Goal: Check status

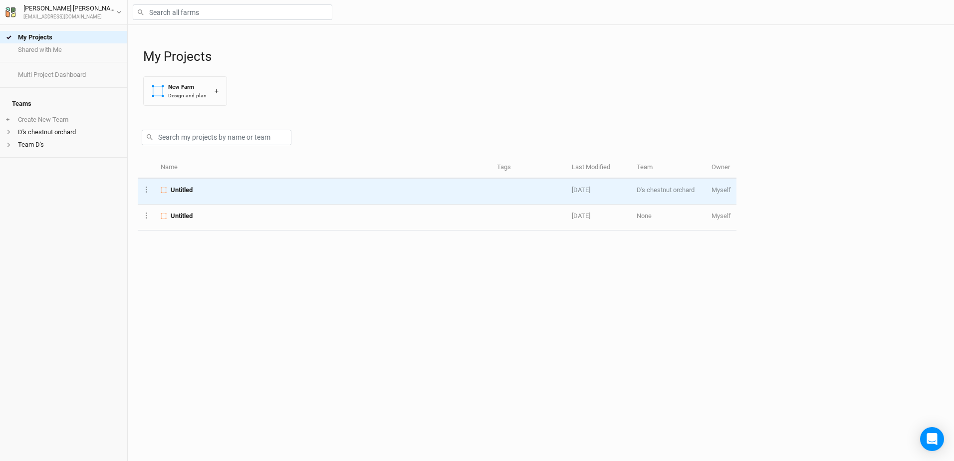
click at [173, 190] on span "Untitled" at bounding box center [182, 190] width 22 height 9
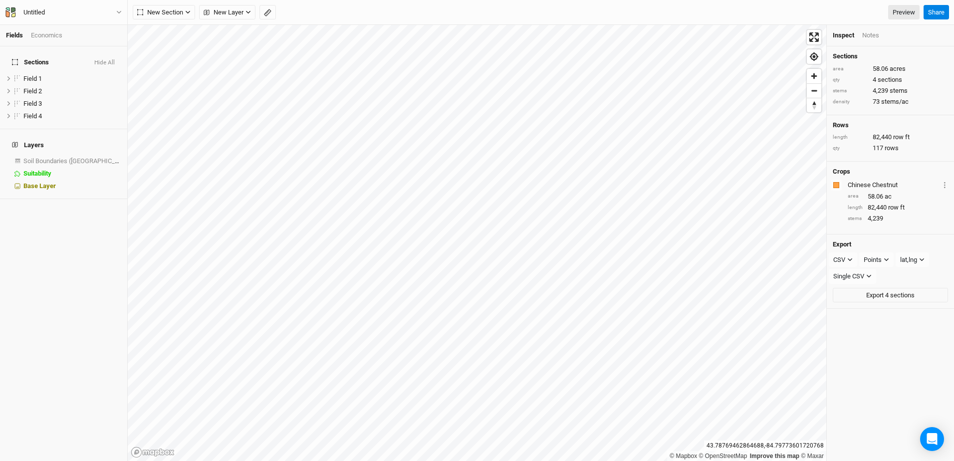
click at [46, 34] on div "Economics" at bounding box center [46, 35] width 31 height 9
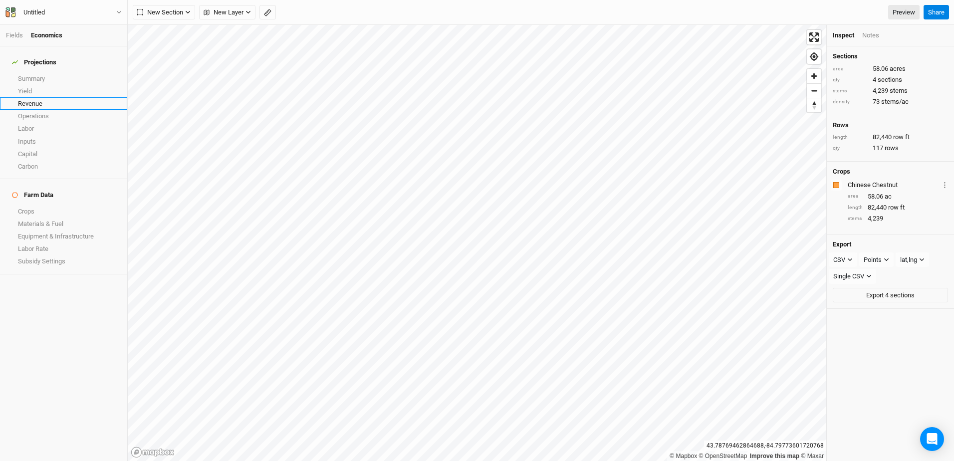
click at [31, 100] on link "Revenue" at bounding box center [63, 103] width 127 height 12
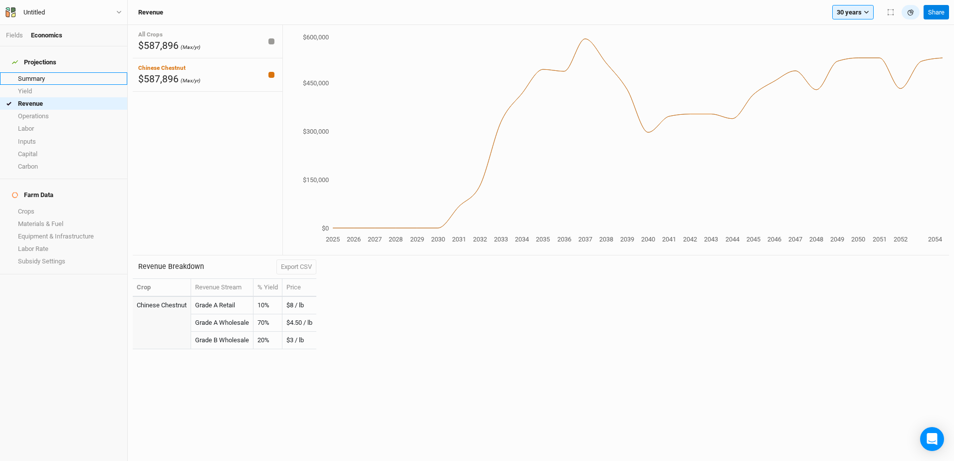
click at [55, 74] on link "Summary" at bounding box center [63, 78] width 127 height 12
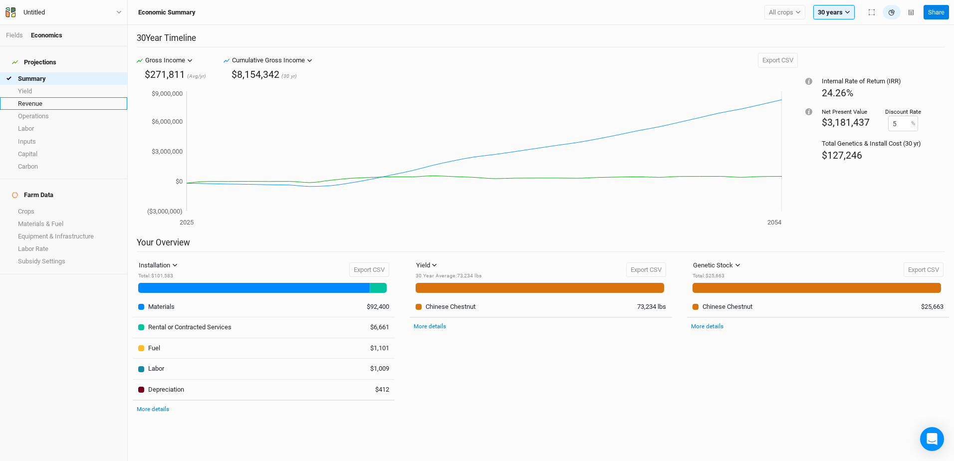
click at [23, 98] on link "Revenue" at bounding box center [63, 103] width 127 height 12
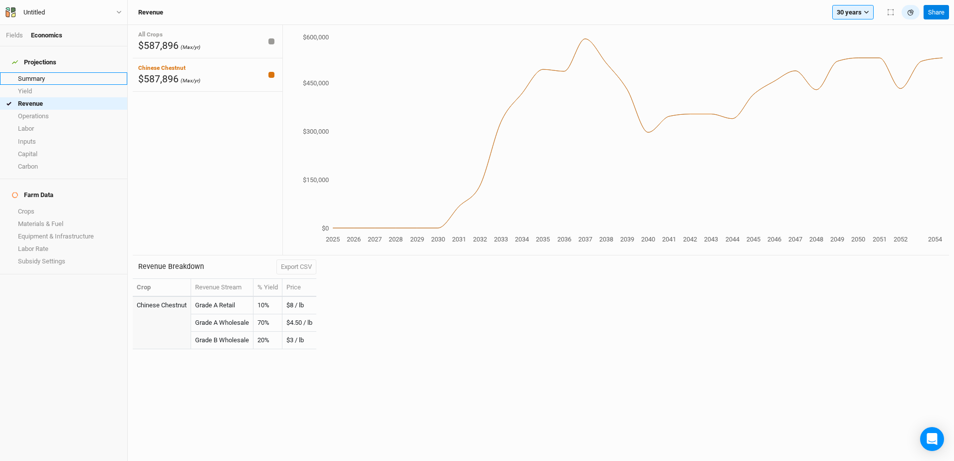
click at [33, 73] on link "Summary" at bounding box center [63, 78] width 127 height 12
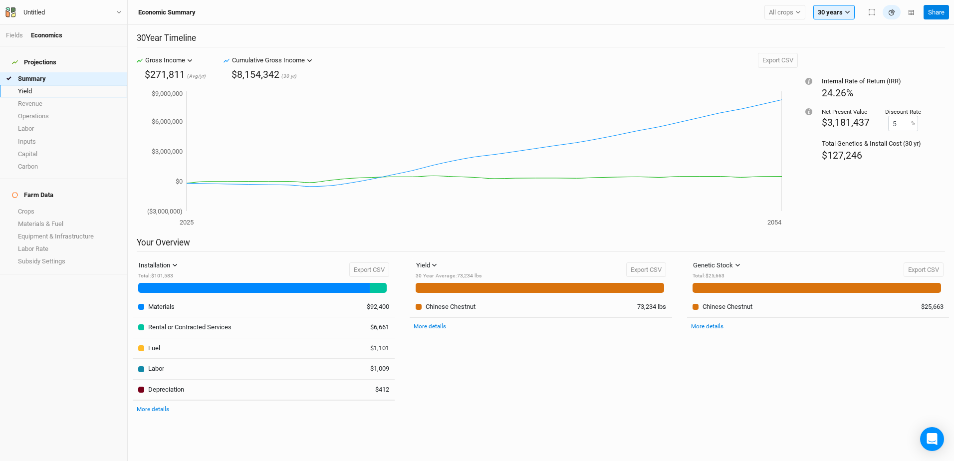
click at [32, 85] on link "Yield" at bounding box center [63, 91] width 127 height 12
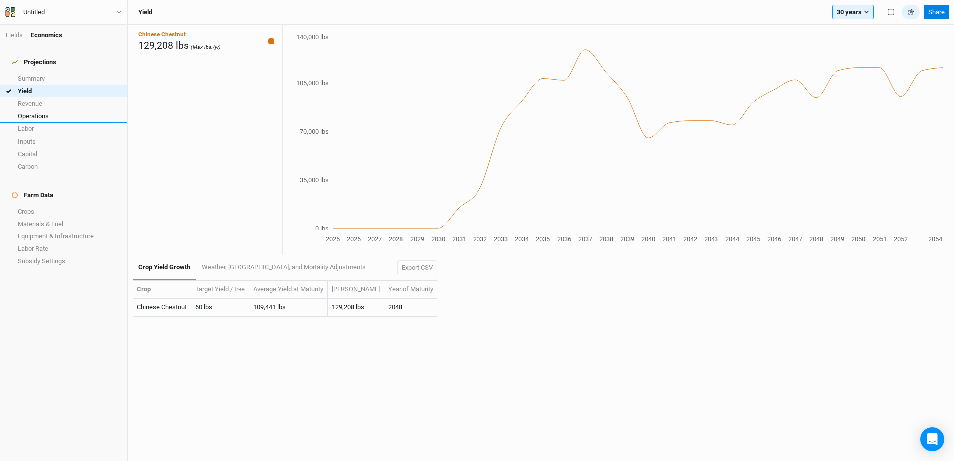
click at [38, 113] on link "Operations" at bounding box center [63, 116] width 127 height 12
